Goal: Navigation & Orientation: Find specific page/section

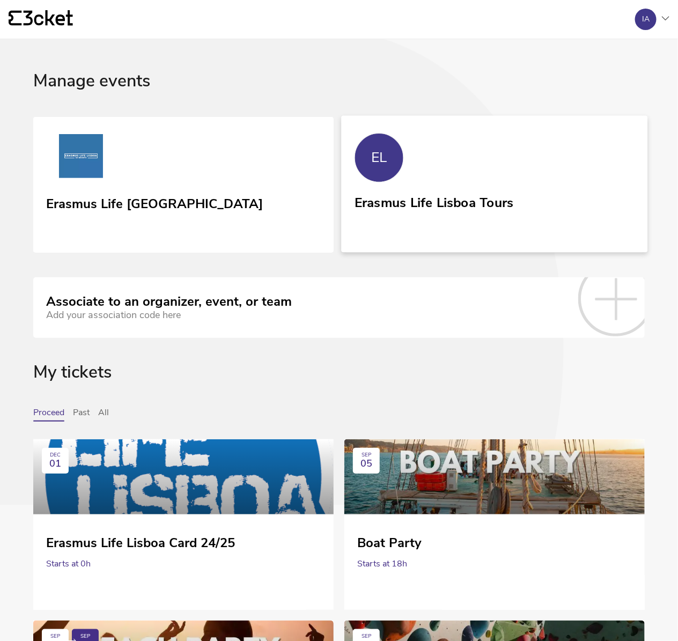
click at [394, 207] on div "Erasmus Life Lisboa Tours" at bounding box center [433, 200] width 159 height 19
click at [409, 201] on div "Erasmus Life Lisboa Tours" at bounding box center [433, 200] width 159 height 19
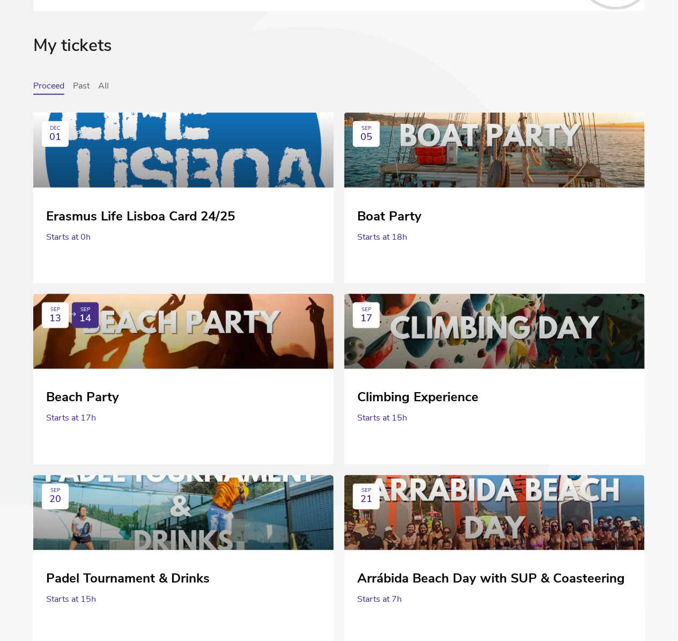
scroll to position [336, 0]
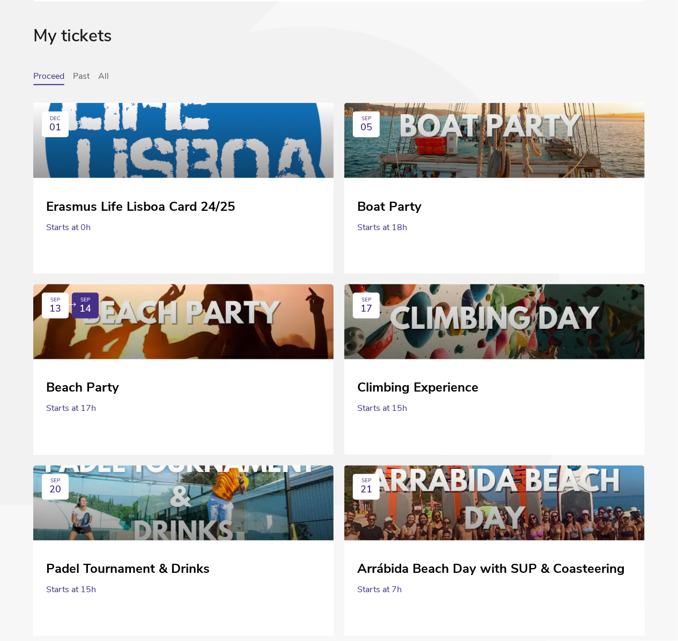
click at [105, 69] on div "My tickets" at bounding box center [338, 49] width 611 height 46
click at [105, 72] on button "All" at bounding box center [103, 78] width 11 height 14
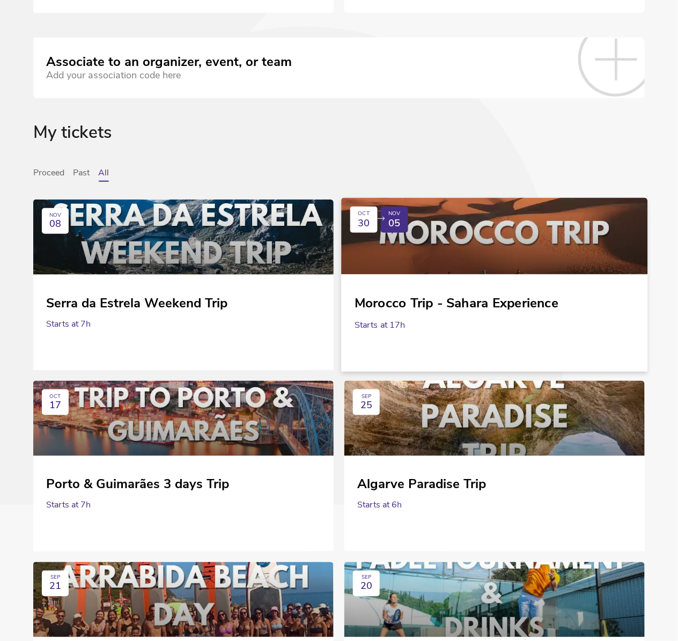
scroll to position [238, 0]
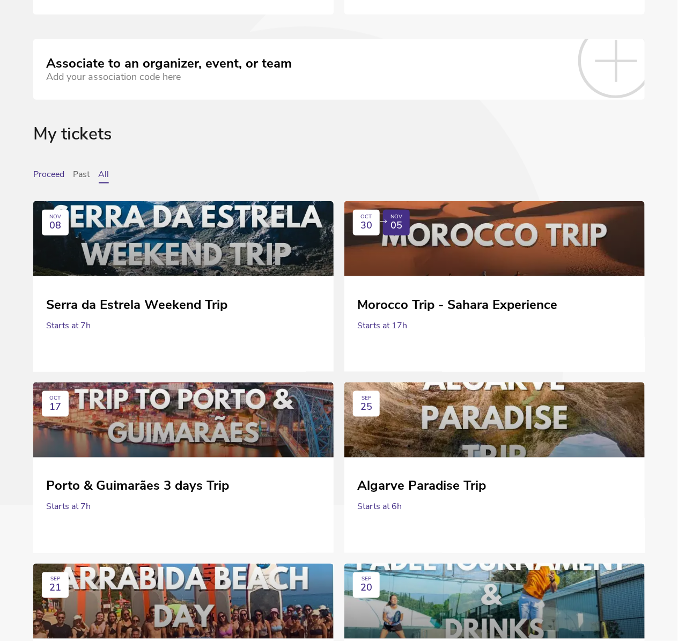
click at [49, 173] on button "Proceed" at bounding box center [48, 176] width 31 height 14
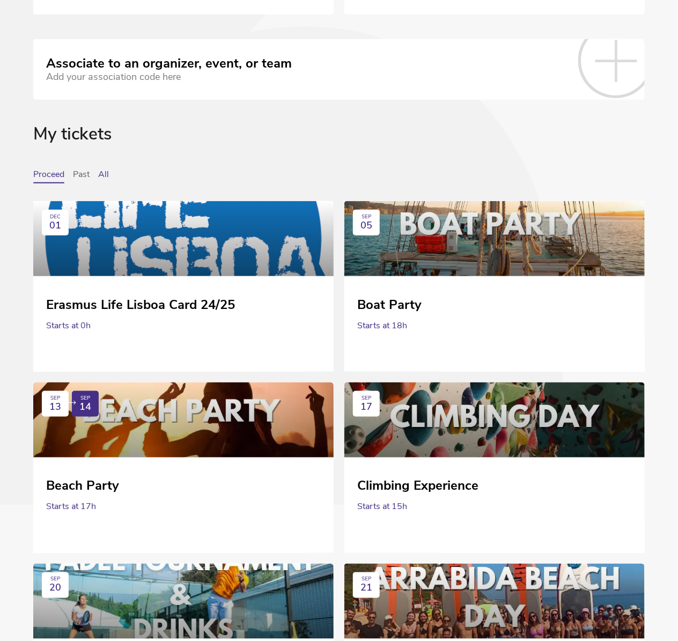
click at [105, 172] on button "All" at bounding box center [103, 176] width 11 height 14
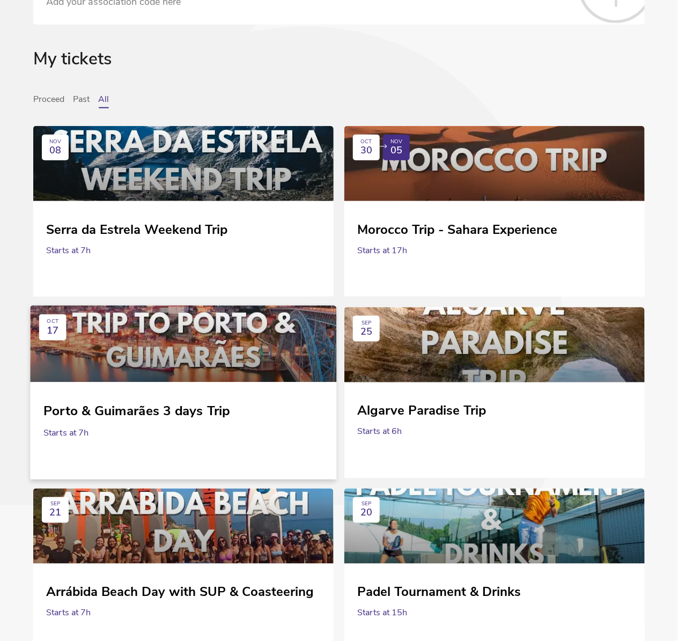
scroll to position [290, 0]
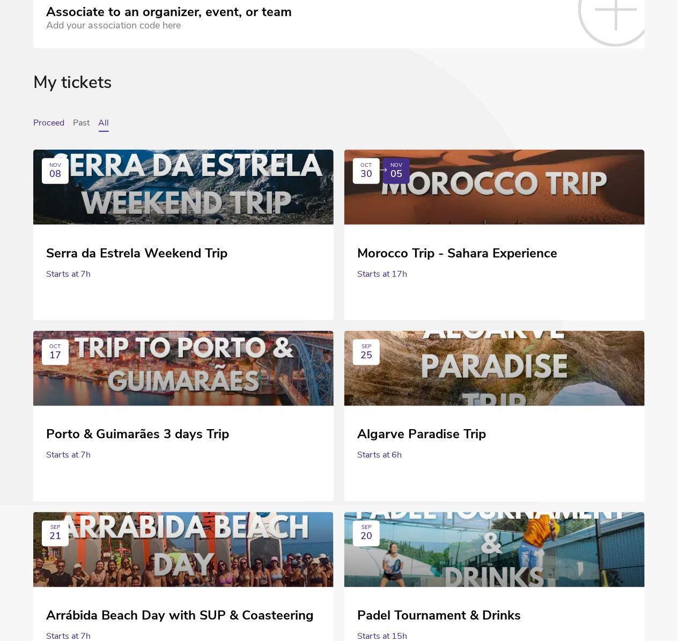
click at [51, 120] on button "Proceed" at bounding box center [48, 125] width 31 height 14
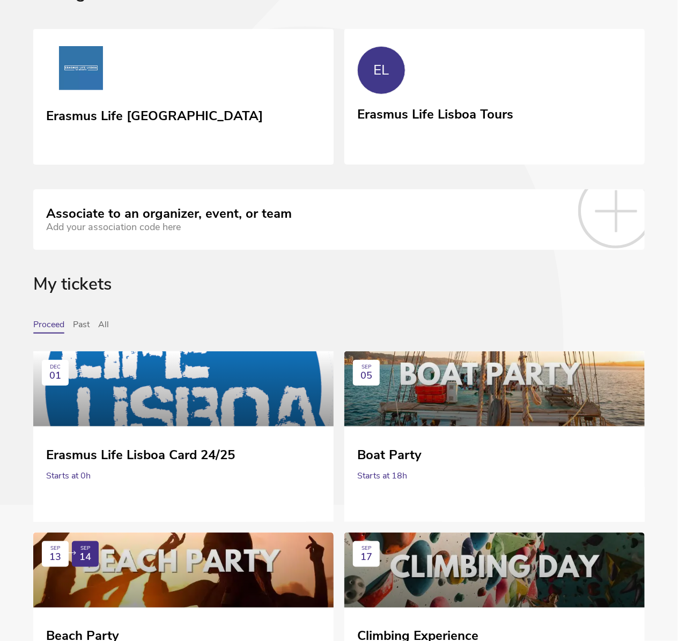
scroll to position [0, 0]
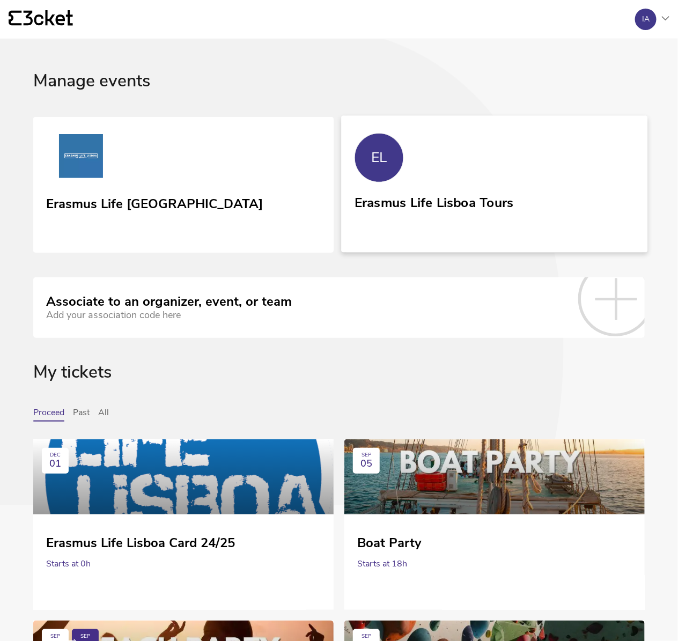
click at [423, 200] on div "Erasmus Life Lisboa Tours" at bounding box center [433, 200] width 159 height 19
